Goal: Information Seeking & Learning: Learn about a topic

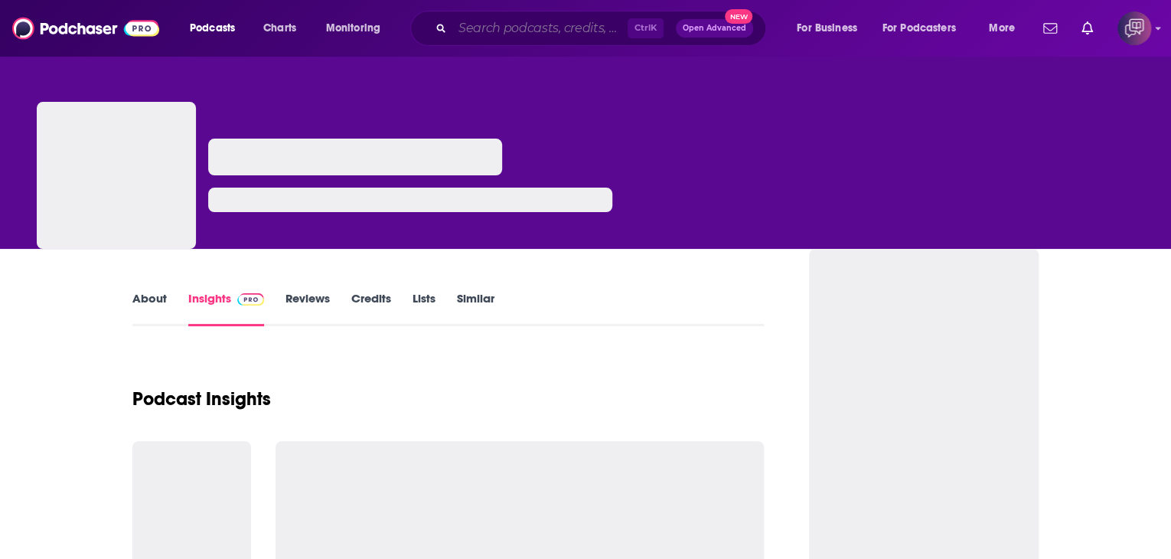
click at [466, 25] on input "Search podcasts, credits, & more..." at bounding box center [539, 28] width 175 height 24
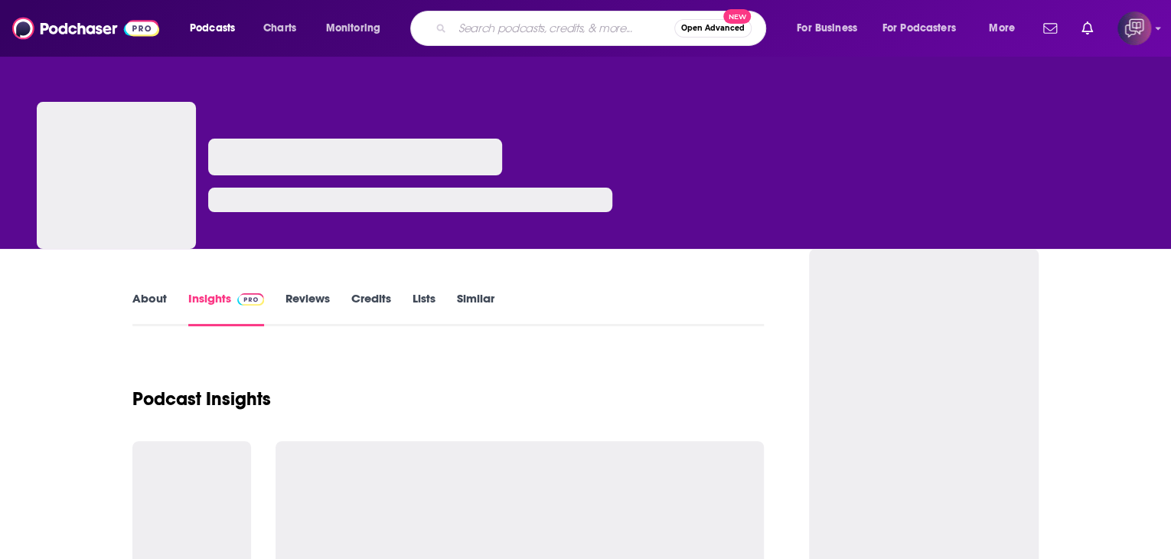
paste input "The [GEOGRAPHIC_DATA]"
type input "The [GEOGRAPHIC_DATA]"
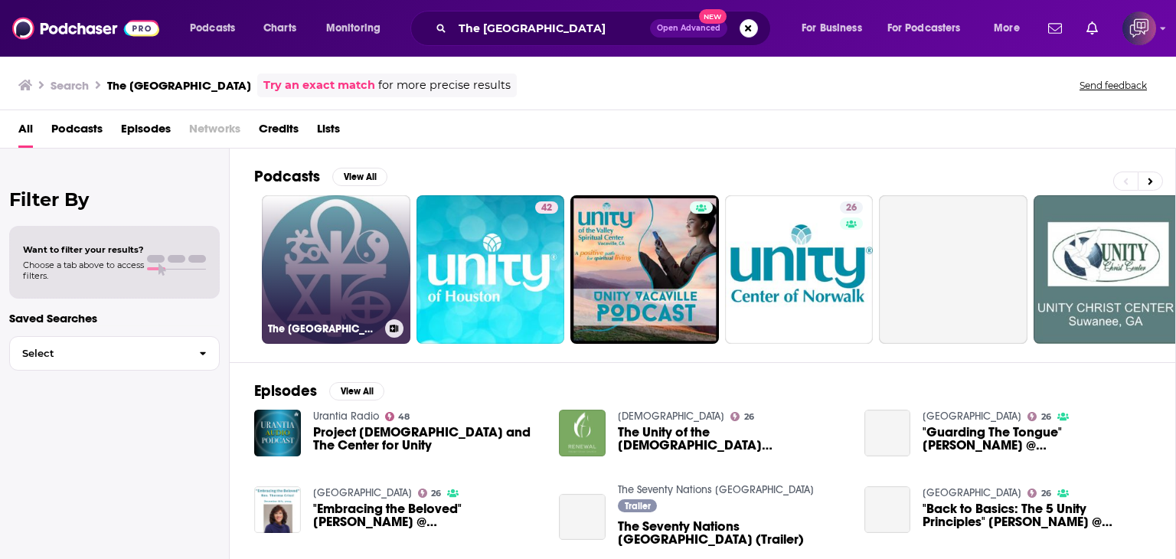
click at [336, 270] on link "The [GEOGRAPHIC_DATA]" at bounding box center [336, 269] width 149 height 149
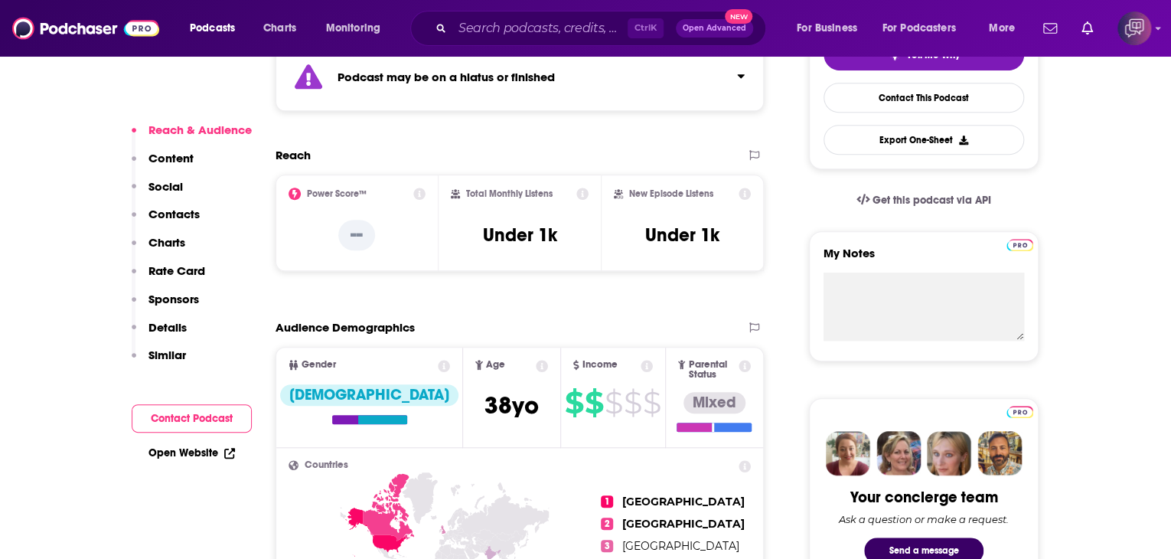
scroll to position [383, 0]
